Goal: Task Accomplishment & Management: Manage account settings

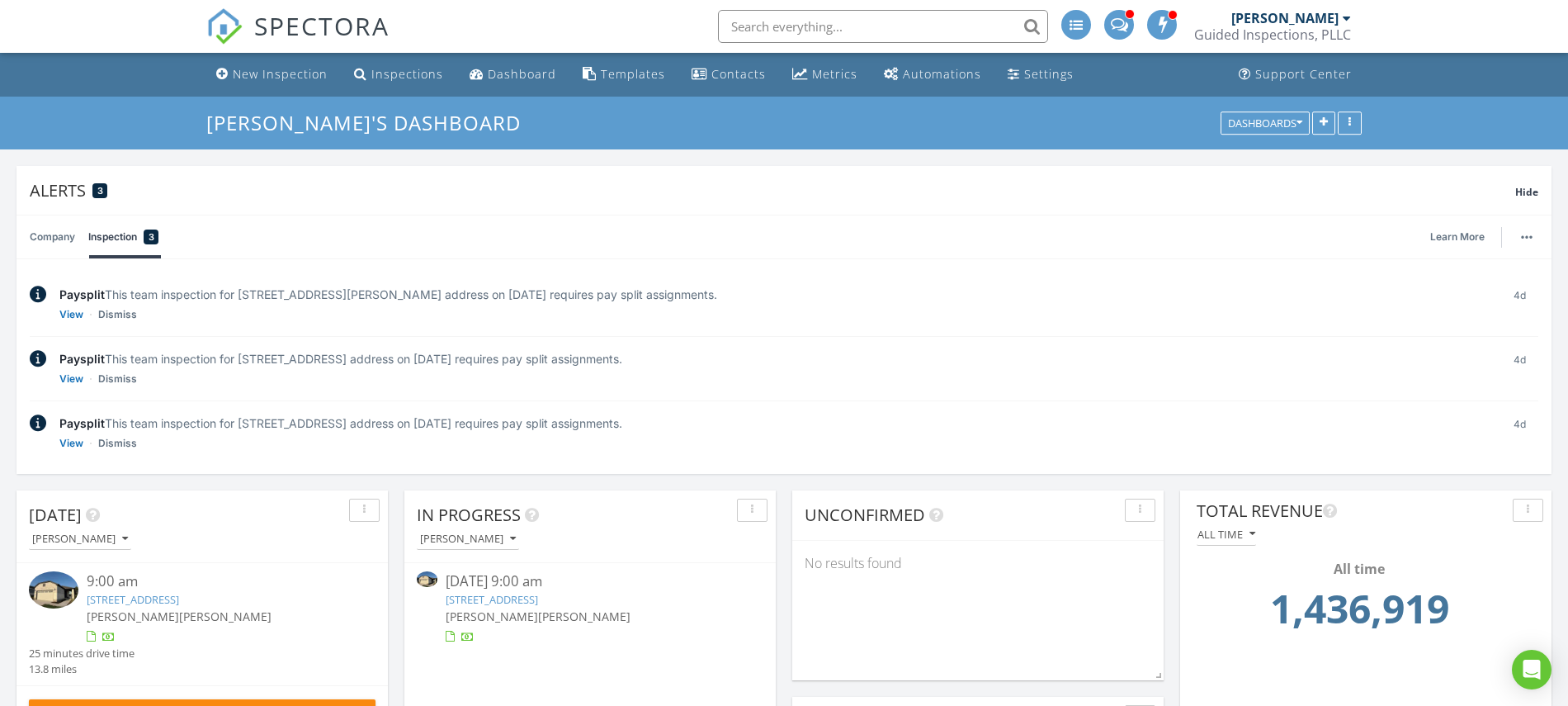
scroll to position [3, 0]
click at [538, 601] on link "112 Crossbar St, Georgetown, TX 78633" at bounding box center [492, 599] width 92 height 15
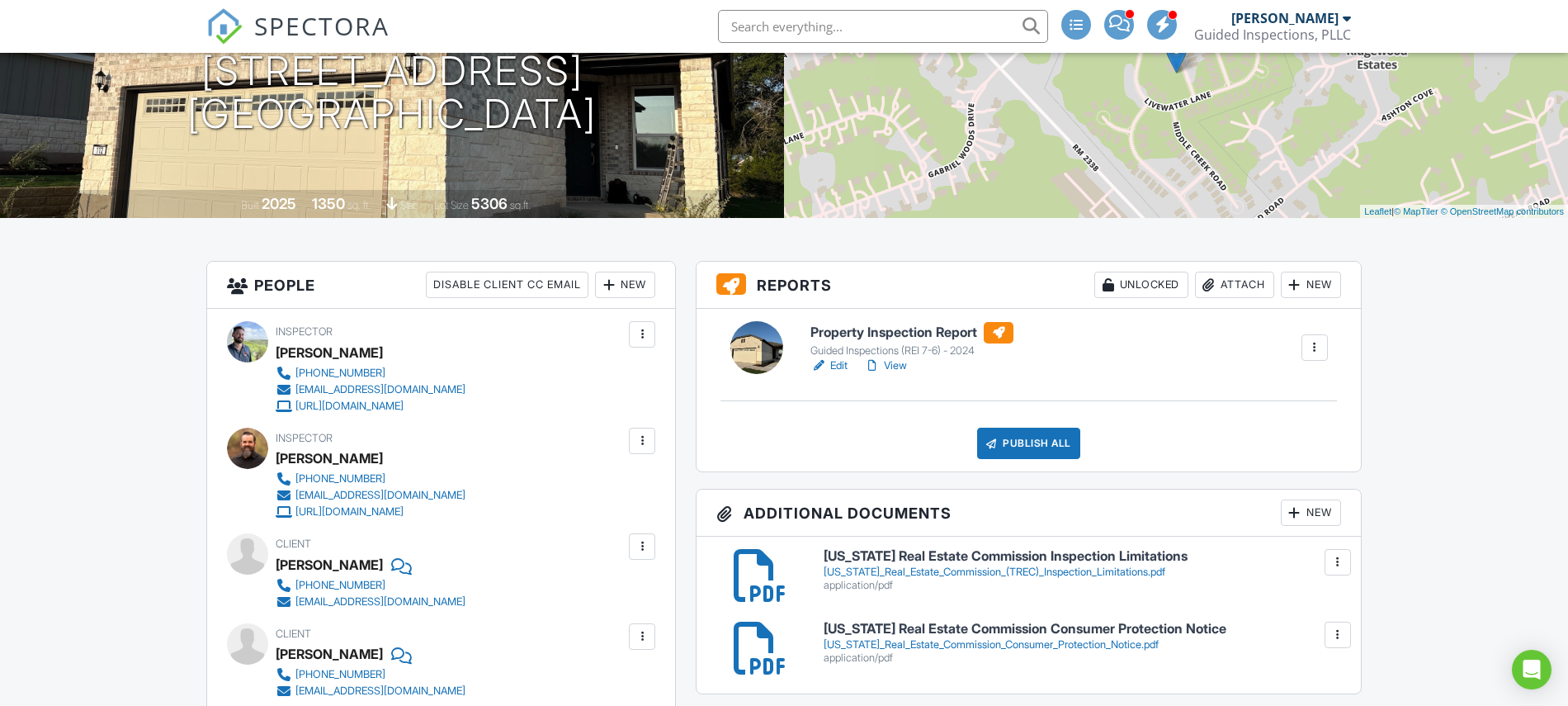
click at [821, 360] on div at bounding box center [819, 366] width 17 height 17
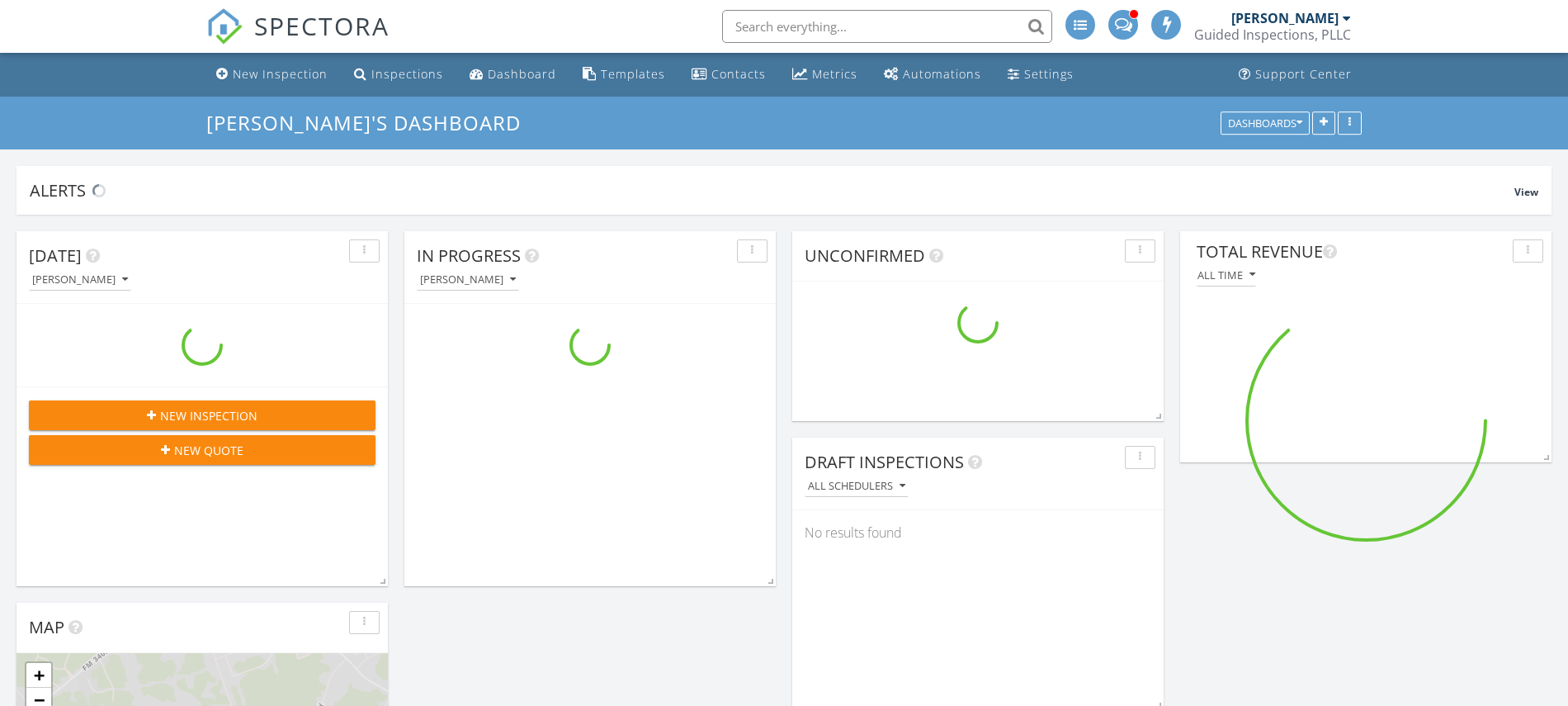
scroll to position [1741, 1601]
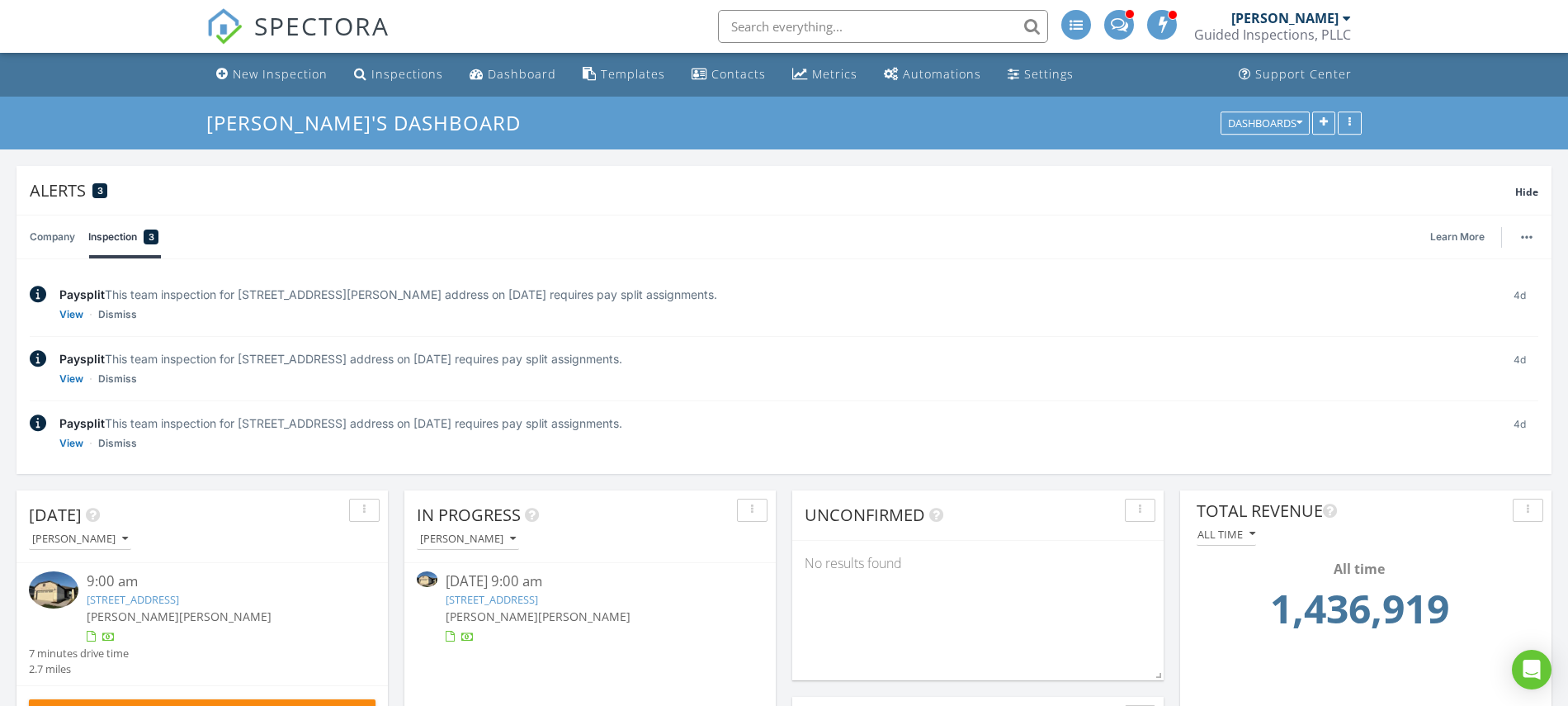
click at [538, 599] on link "112 Crossbar St, Georgetown, TX 78633" at bounding box center [492, 599] width 92 height 15
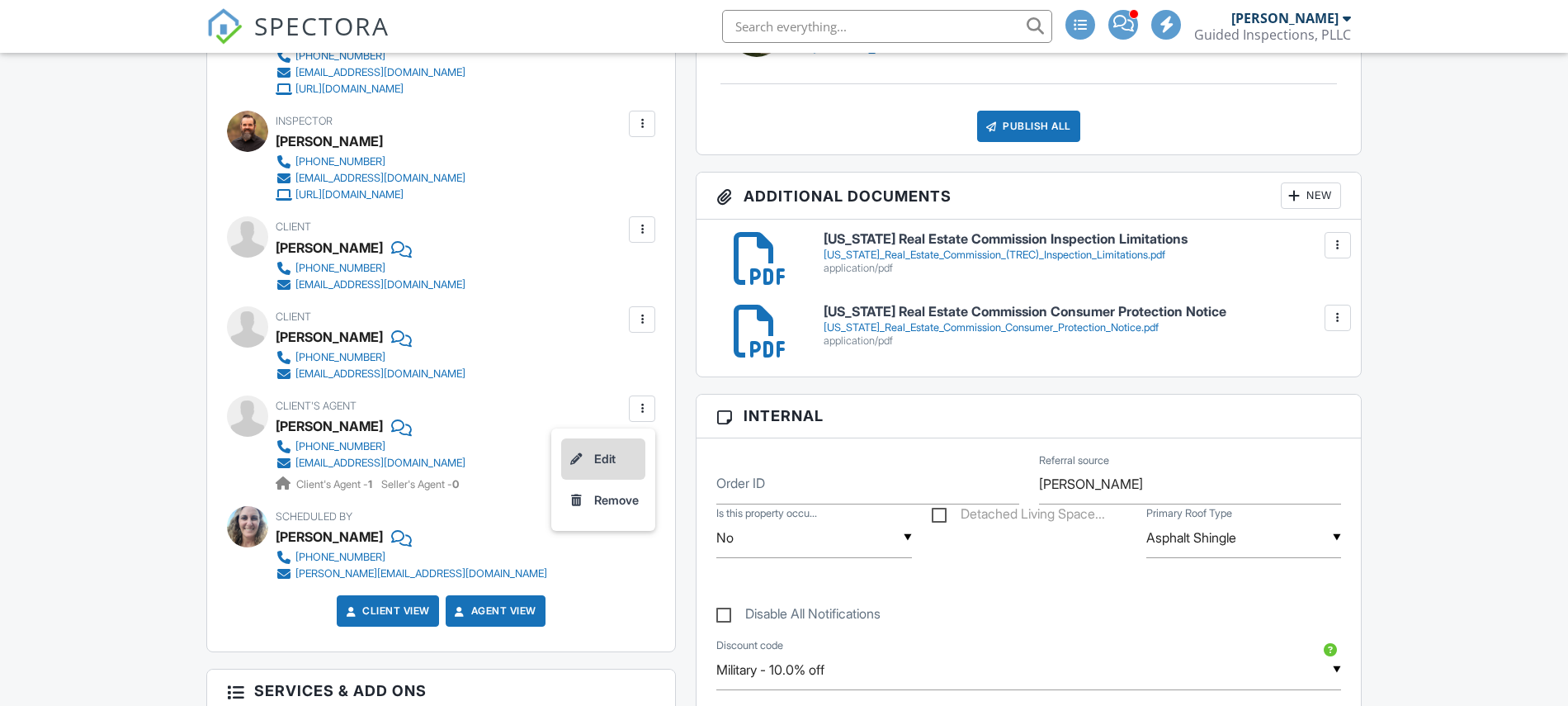
click at [598, 448] on li "Edit" at bounding box center [604, 459] width 84 height 41
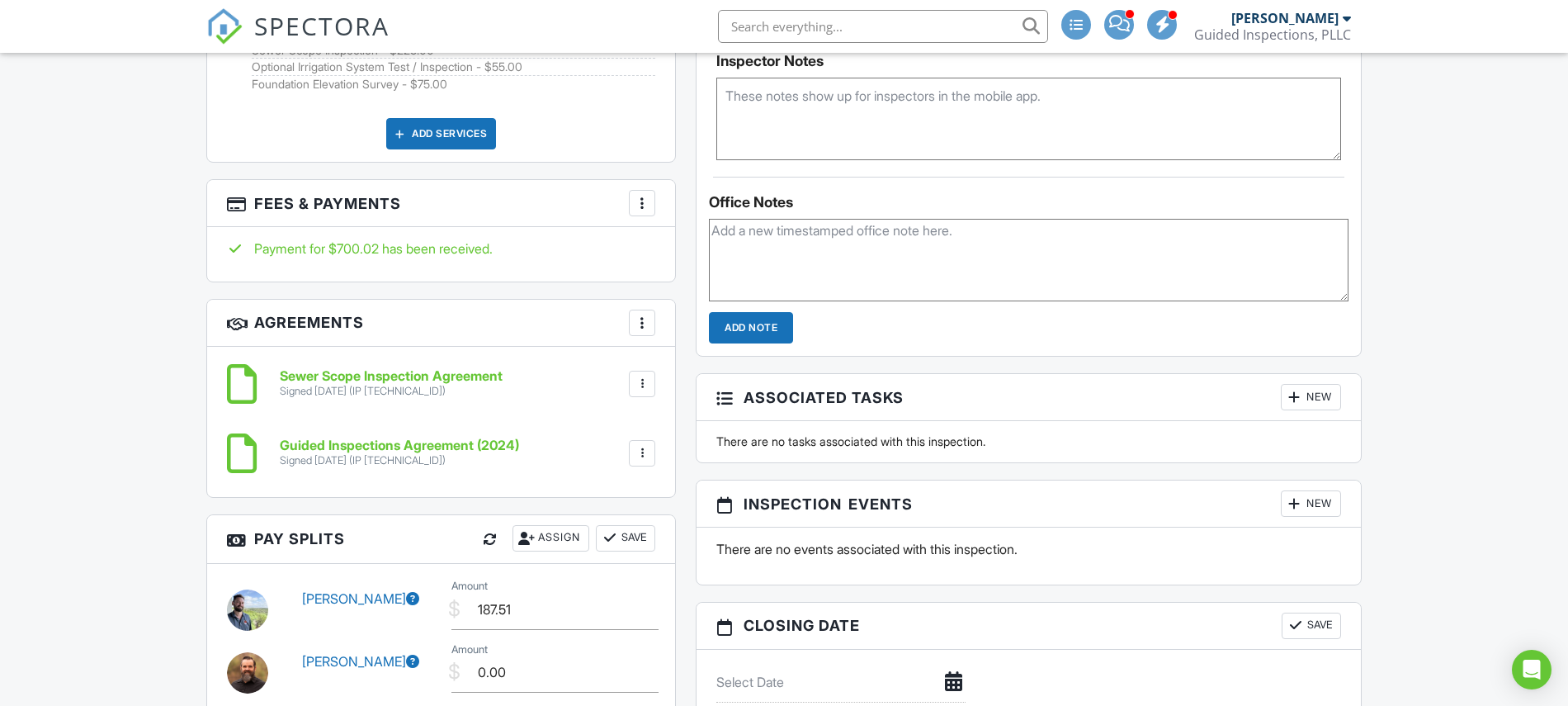
scroll to position [1271, 0]
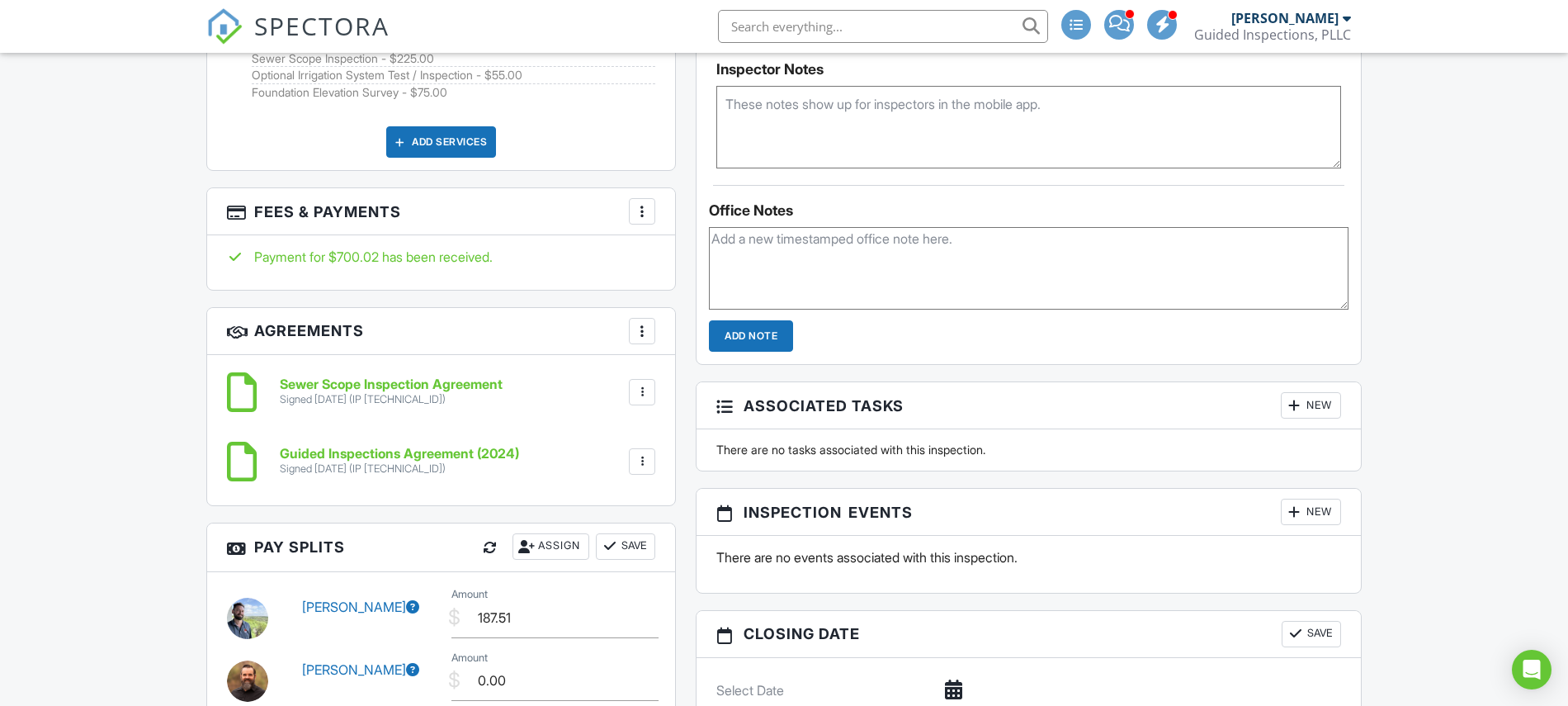
click at [844, 304] on textarea at bounding box center [1029, 268] width 640 height 83
type textarea "[PERSON_NAME] also gets payment for sewer scope - not foundation"
click at [743, 324] on input "Add Note" at bounding box center [751, 336] width 84 height 31
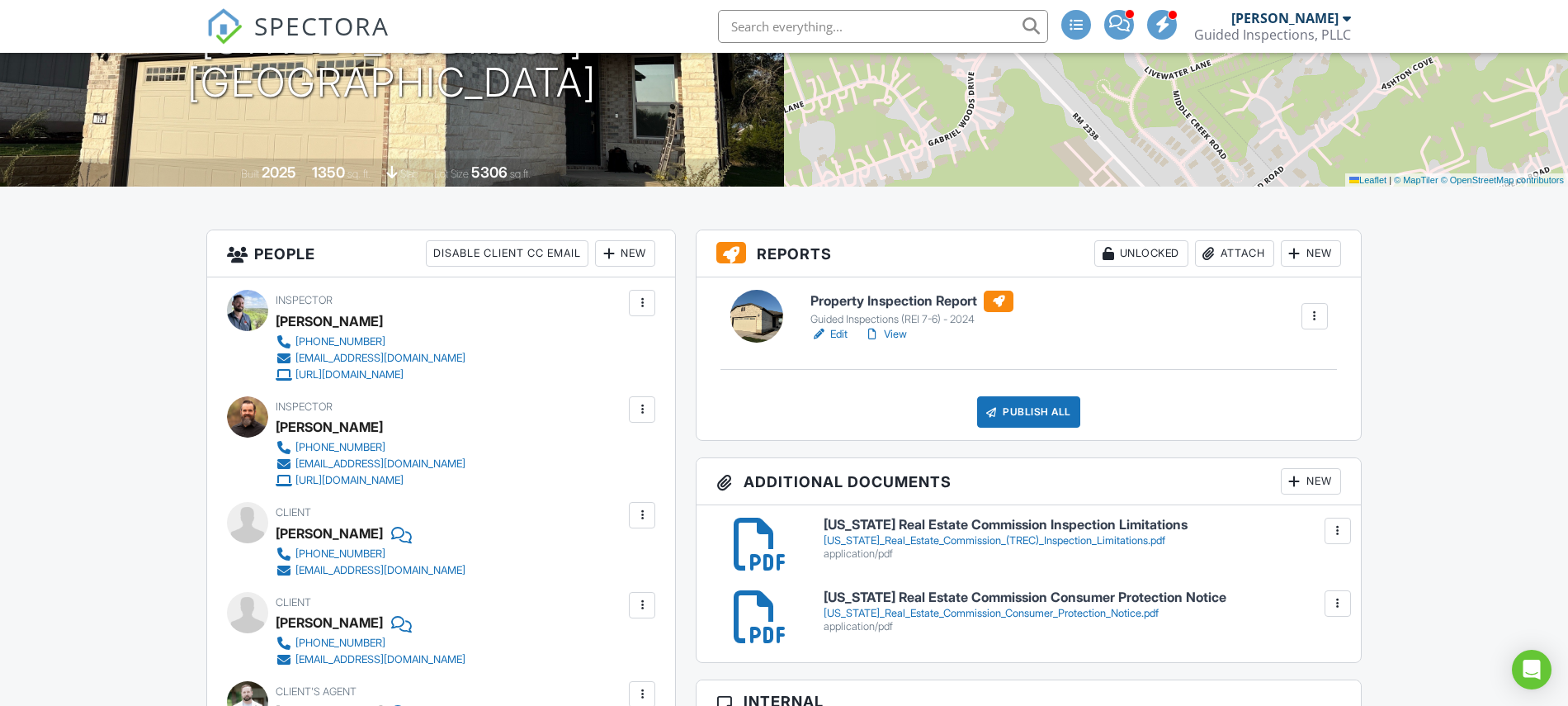
scroll to position [0, 0]
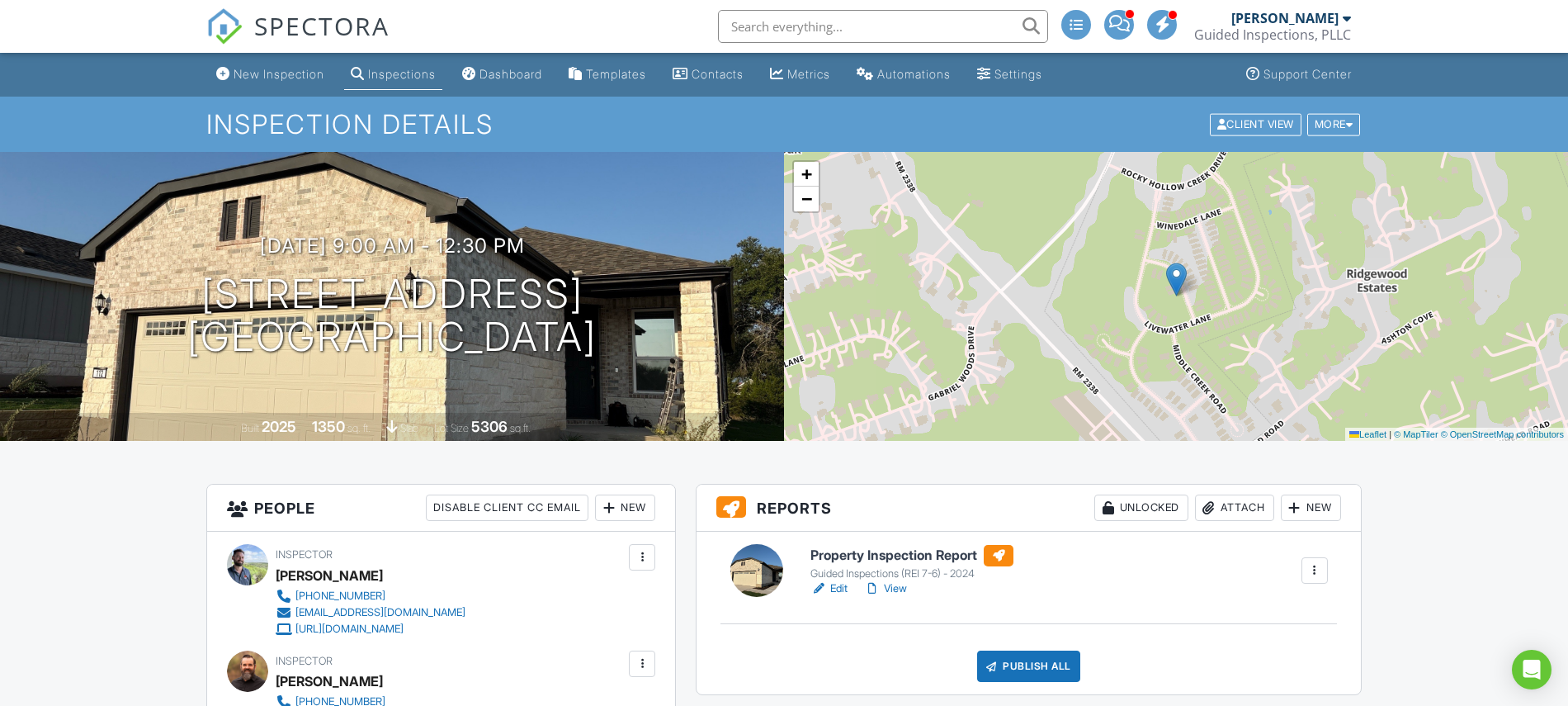
click at [883, 576] on div "Guided Inspections (REI 7-6) - 2024" at bounding box center [912, 574] width 203 height 13
